Goal: Check status: Check status

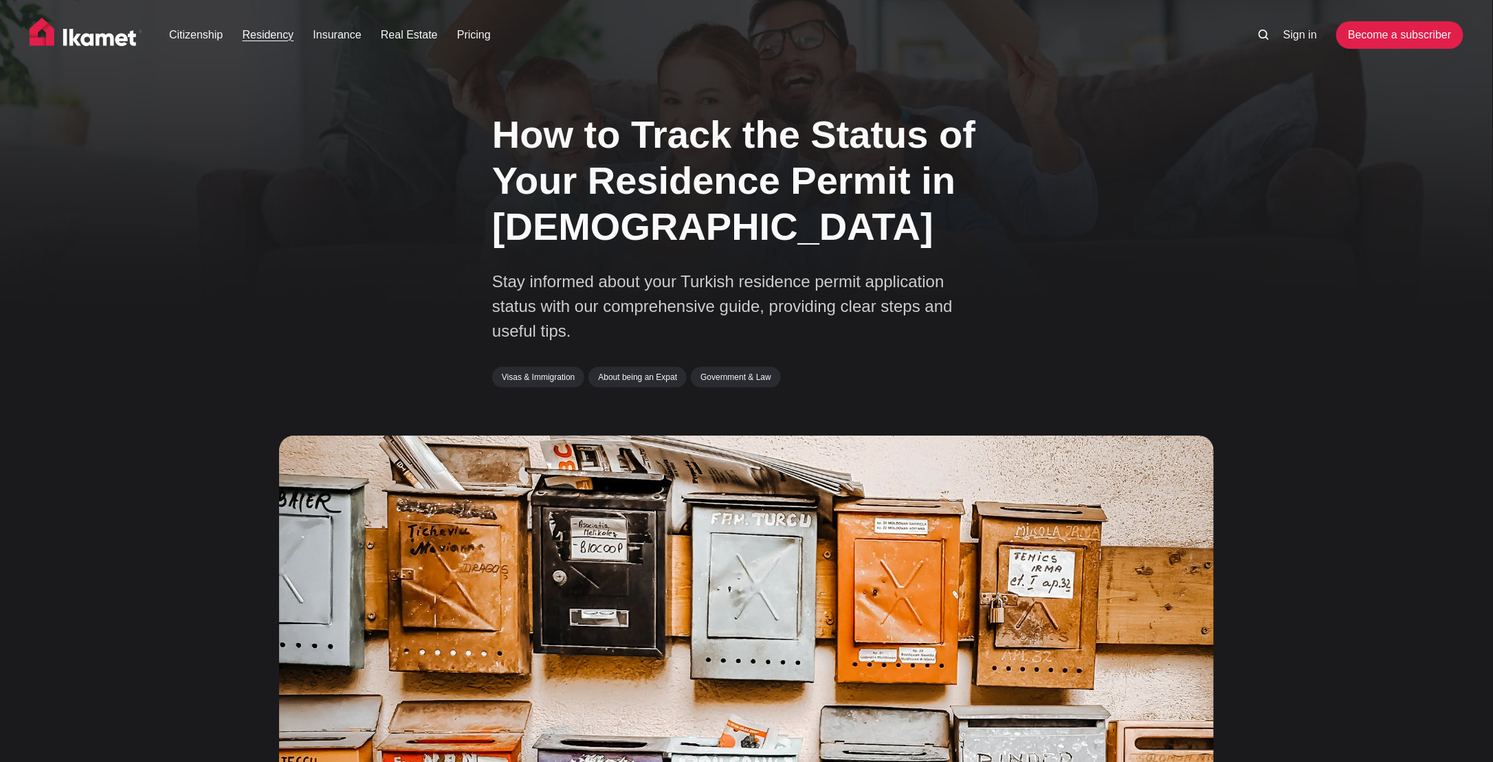
click at [275, 31] on link "Residency" at bounding box center [269, 35] width 52 height 16
